Goal: Download file/media

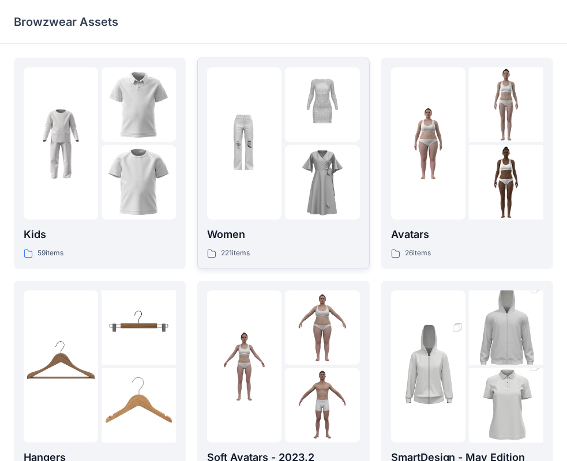
click at [290, 134] on img at bounding box center [322, 104] width 74 height 74
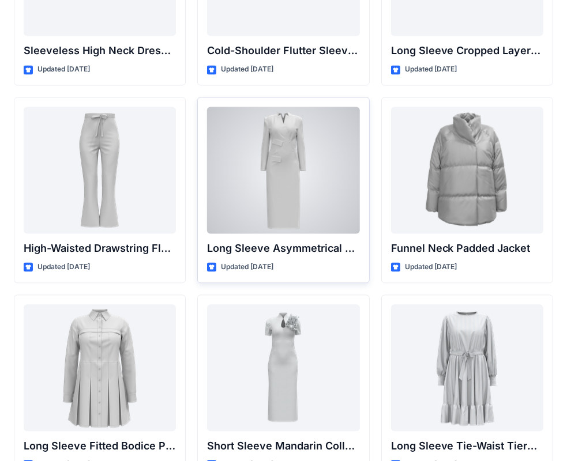
scroll to position [4264, 0]
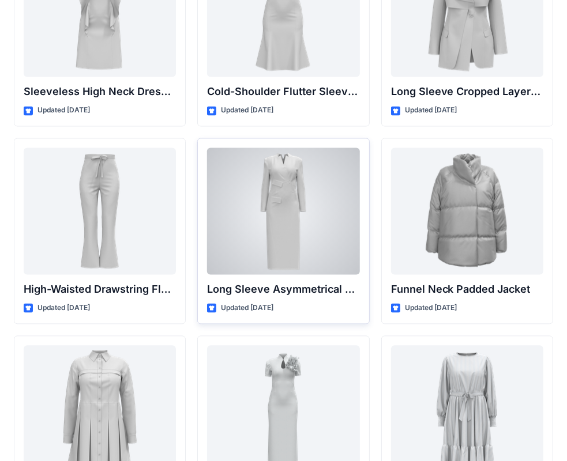
click at [286, 209] on div at bounding box center [283, 211] width 152 height 127
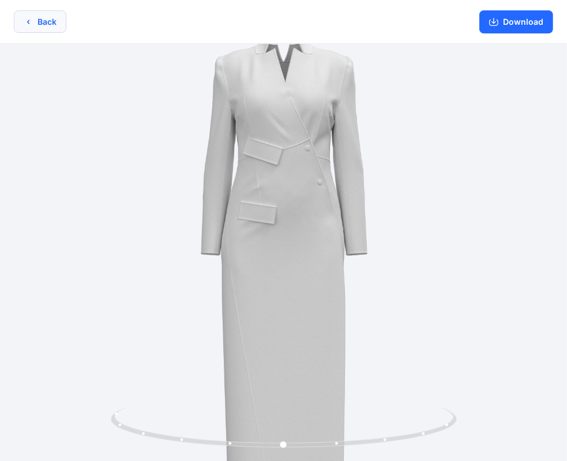
click at [34, 22] on button "Back" at bounding box center [40, 21] width 52 height 22
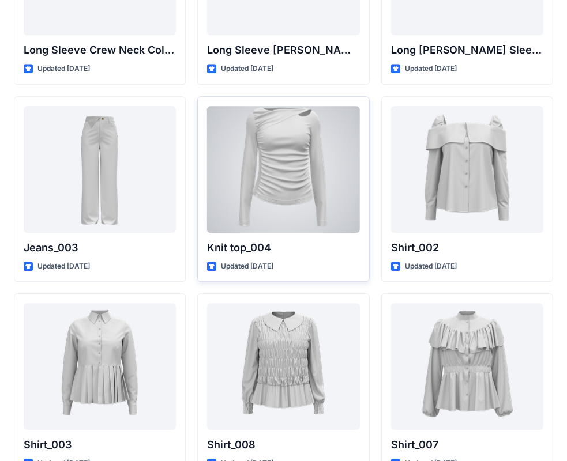
scroll to position [5013, 0]
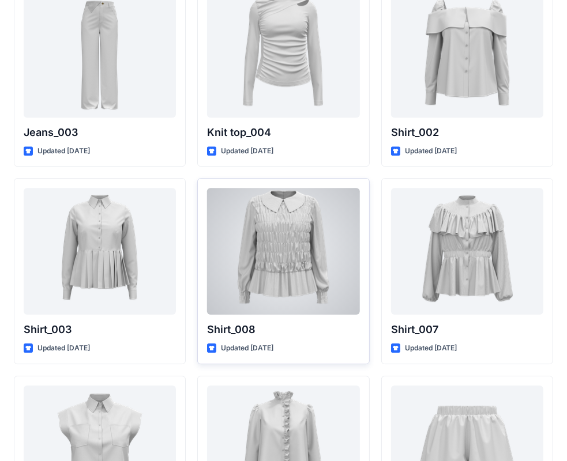
click at [270, 233] on div at bounding box center [283, 251] width 152 height 127
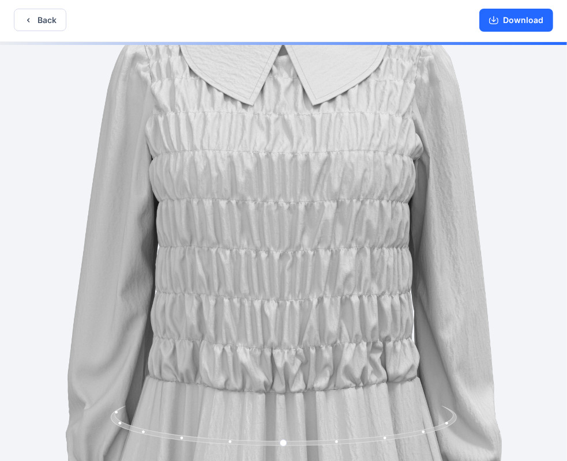
scroll to position [2, 0]
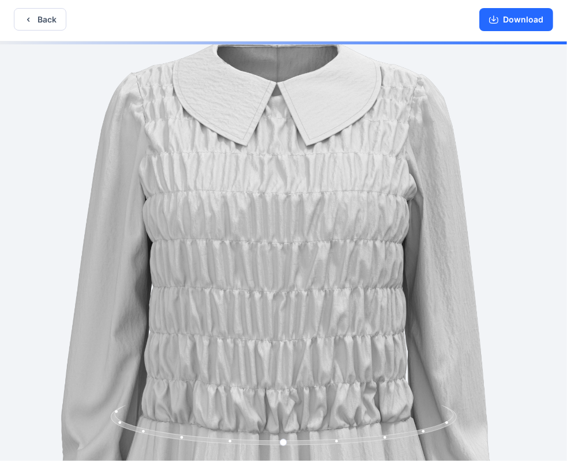
drag, startPoint x: 288, startPoint y: 156, endPoint x: 281, endPoint y: 210, distance: 54.7
click at [281, 210] on img at bounding box center [276, 331] width 664 height 664
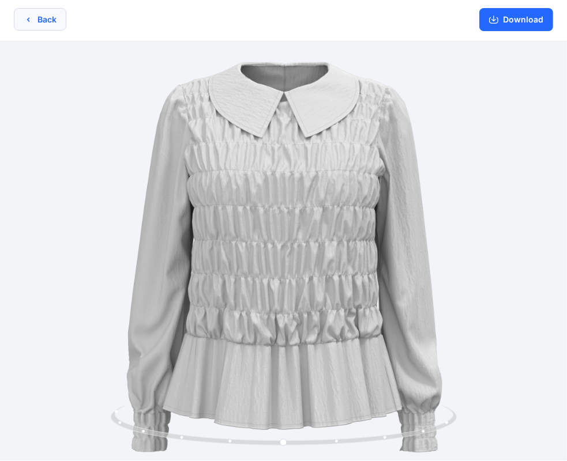
click at [46, 16] on button "Back" at bounding box center [40, 19] width 52 height 22
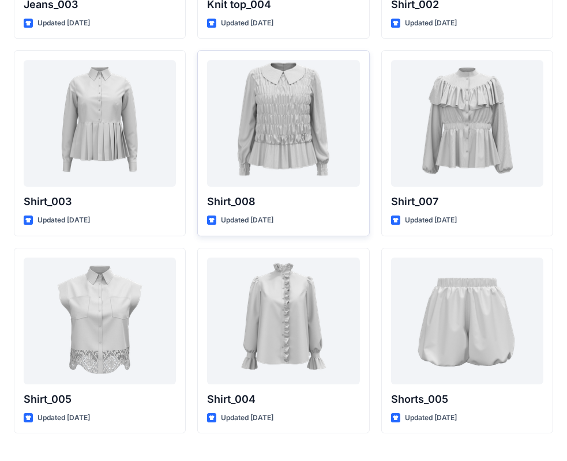
scroll to position [5168, 0]
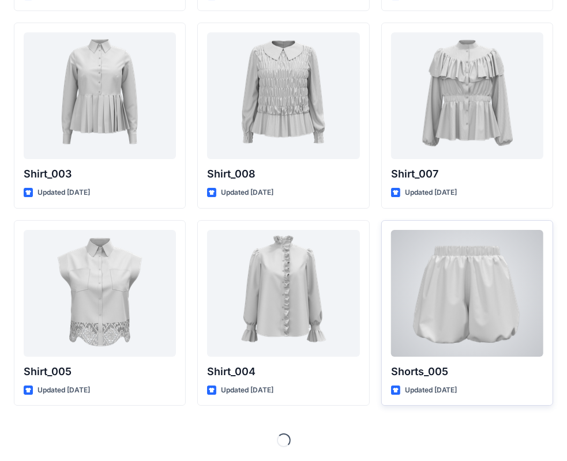
click at [488, 284] on div at bounding box center [467, 293] width 152 height 127
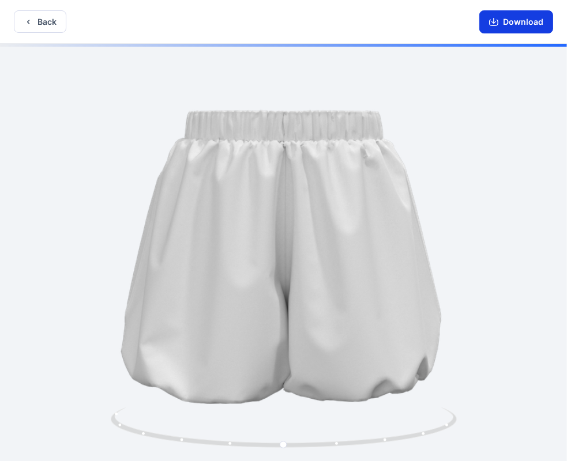
click at [507, 25] on button "Download" at bounding box center [516, 21] width 74 height 23
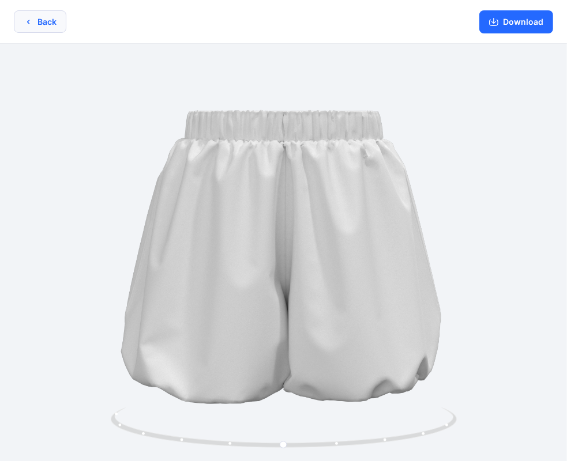
click at [29, 25] on icon "button" at bounding box center [28, 21] width 9 height 9
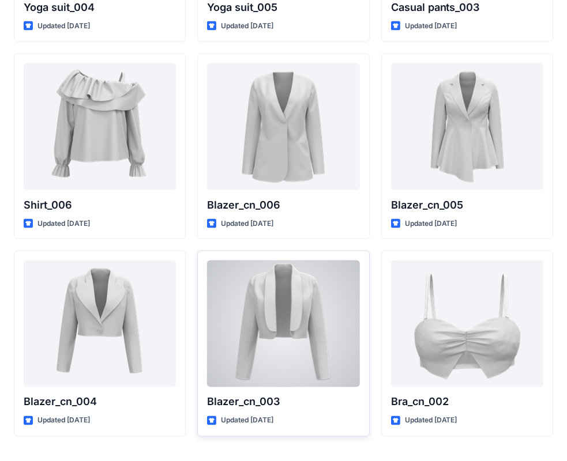
scroll to position [6748, 0]
